Goal: Navigation & Orientation: Find specific page/section

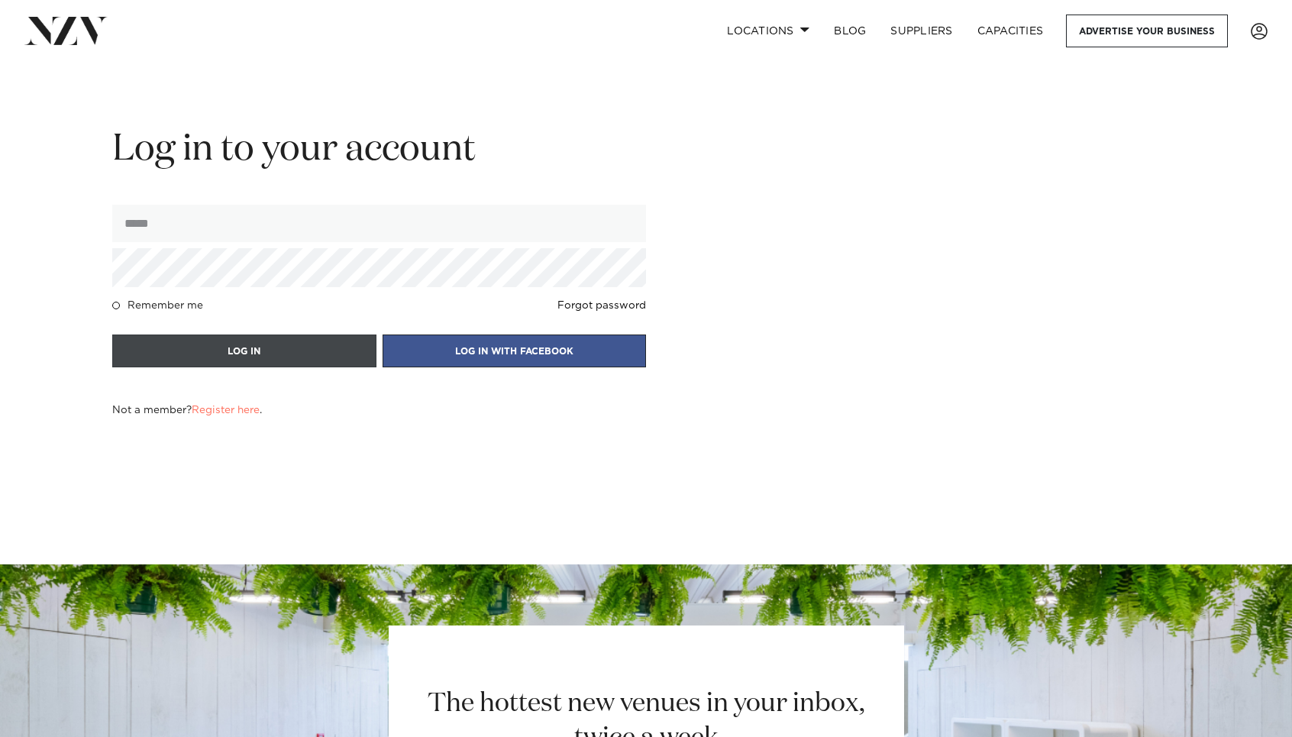
type input "**********"
click at [211, 344] on button "LOG IN" at bounding box center [244, 350] width 264 height 33
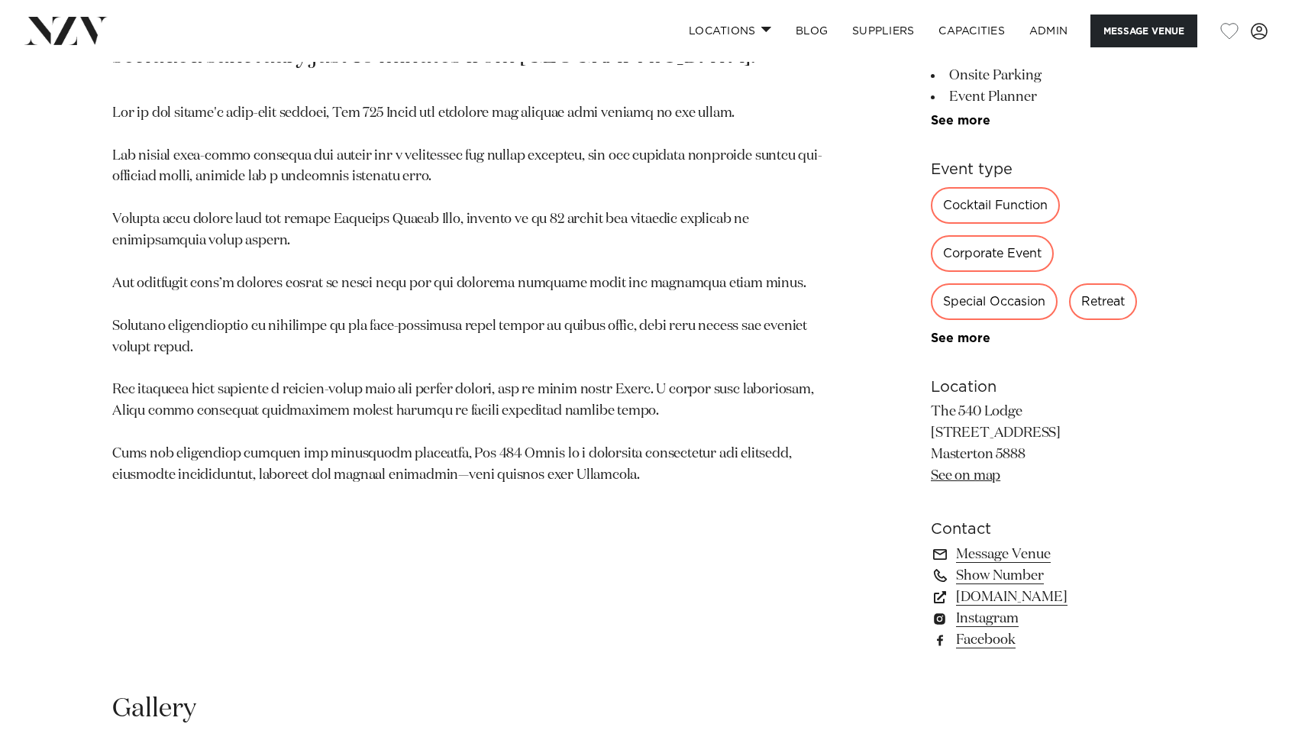
scroll to position [895, 0]
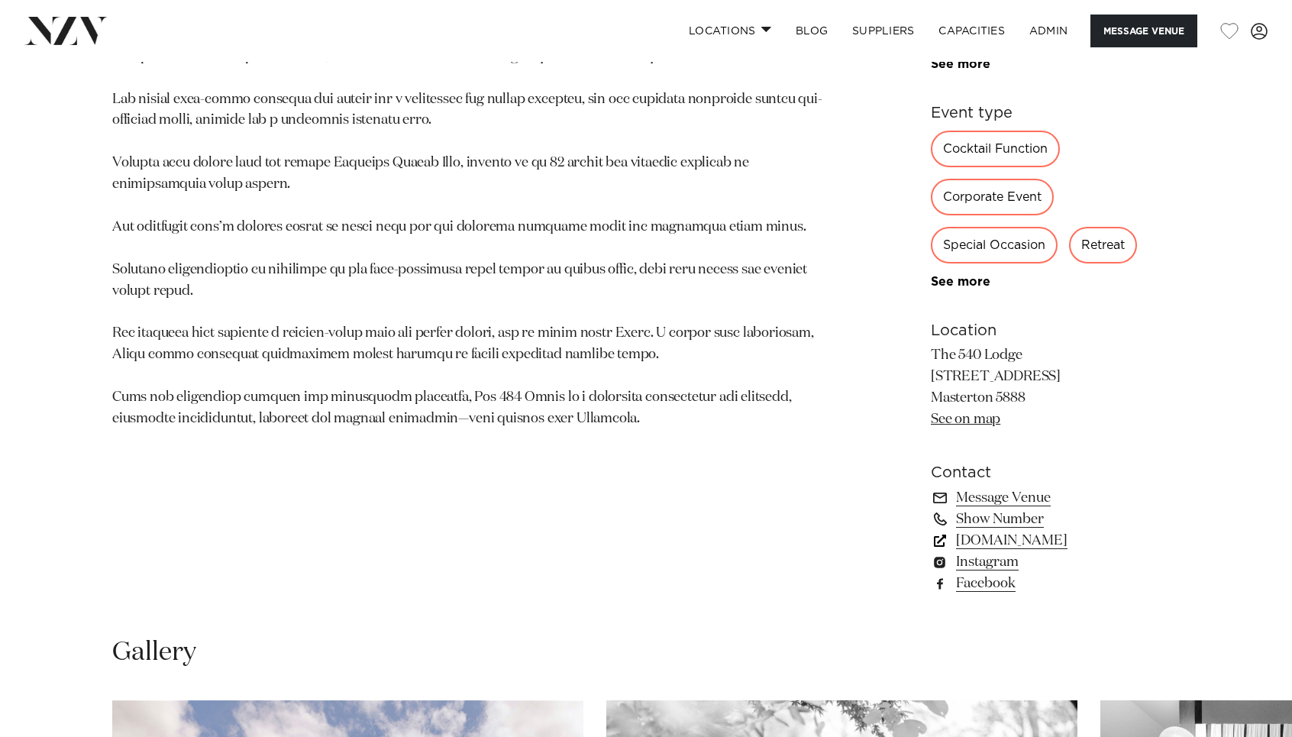
click at [1011, 546] on link "the540lodge.nz" at bounding box center [1055, 540] width 249 height 21
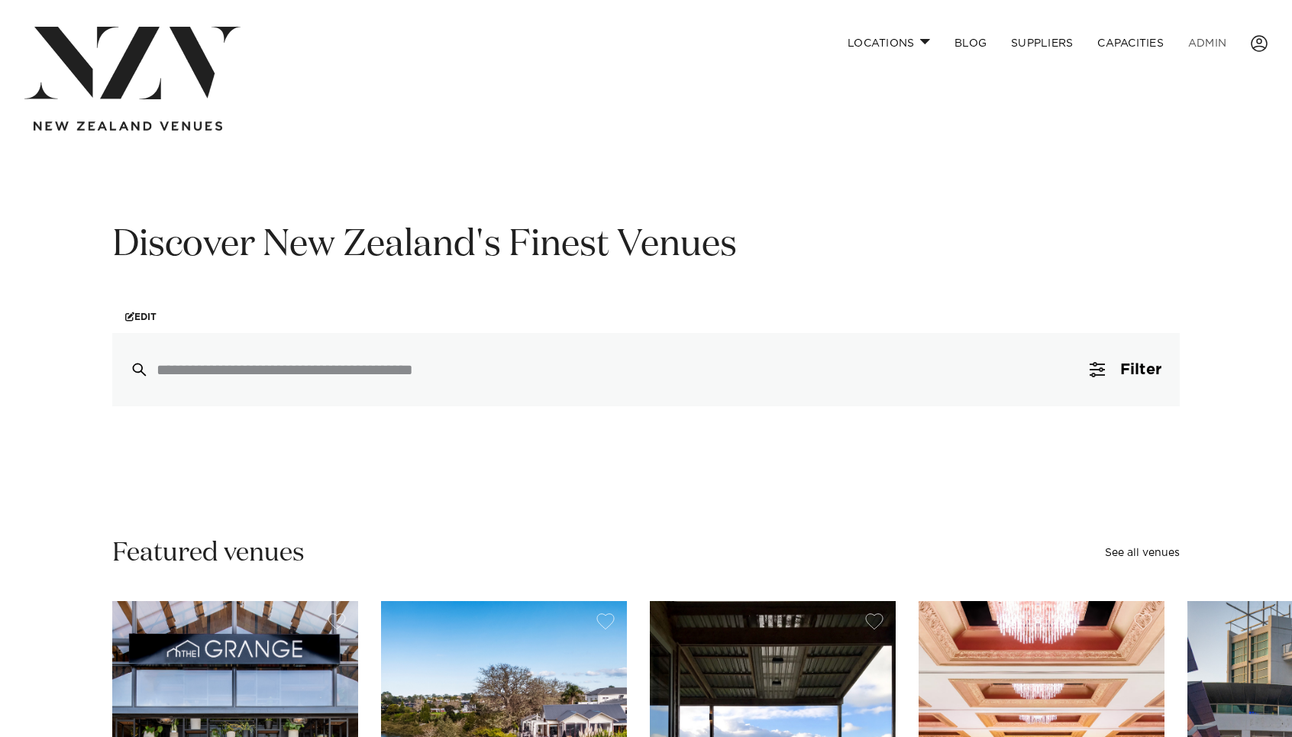
click at [1221, 44] on link "ADMIN" at bounding box center [1207, 43] width 63 height 33
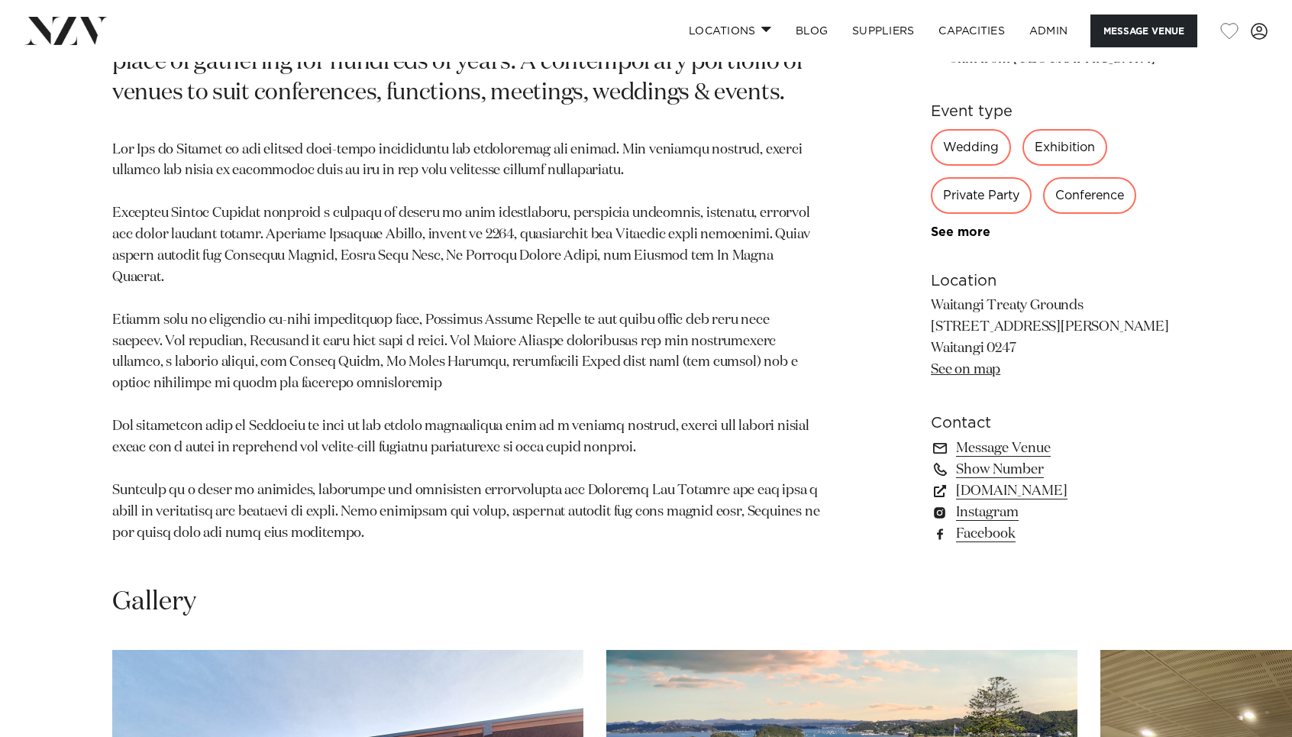
scroll to position [898, 0]
